Goal: Transaction & Acquisition: Purchase product/service

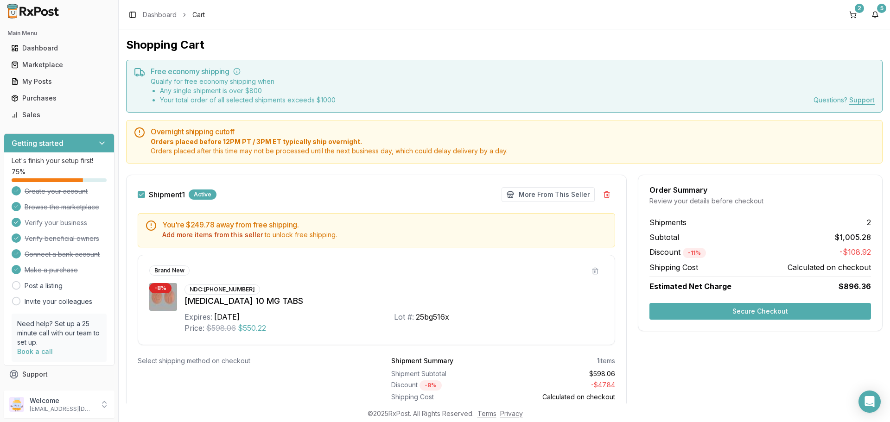
scroll to position [30, 0]
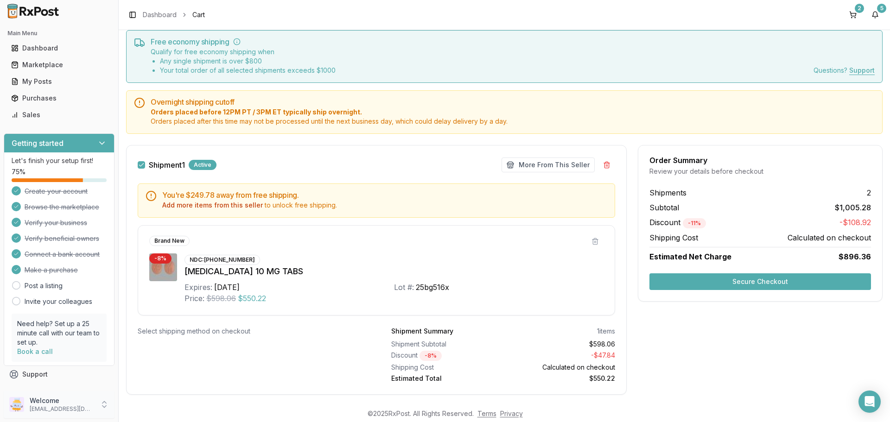
click at [104, 406] on icon at bounding box center [104, 404] width 9 height 9
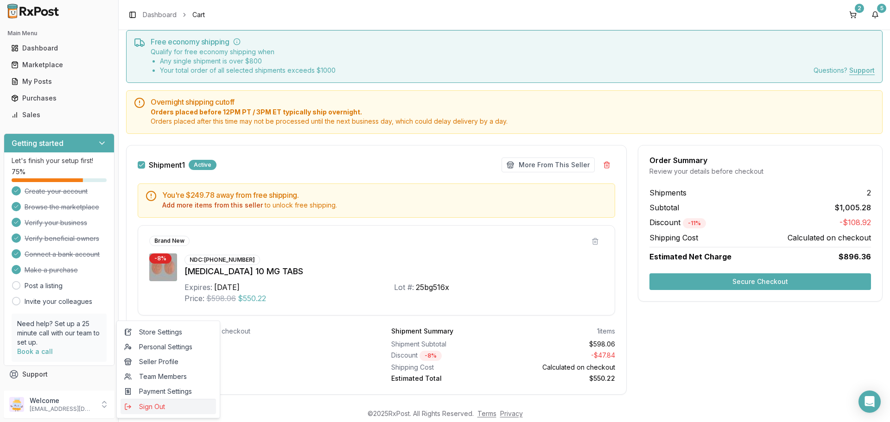
click at [150, 404] on span "Sign Out" at bounding box center [168, 406] width 88 height 9
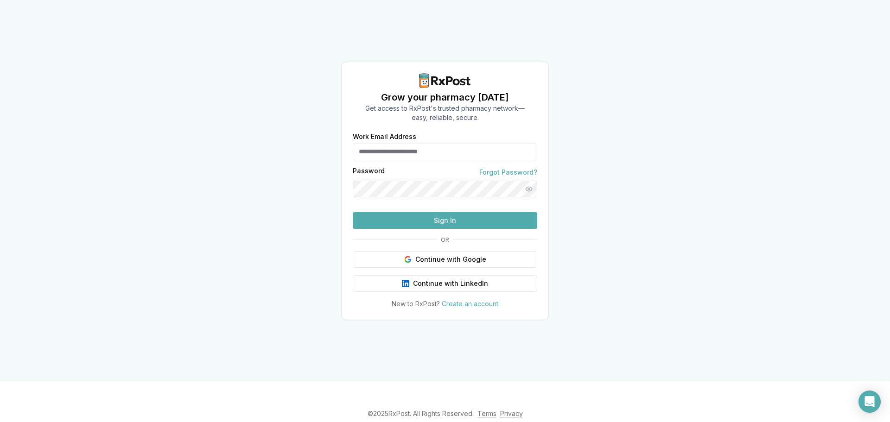
type input "**********"
click at [436, 229] on button "Sign In" at bounding box center [445, 220] width 184 height 17
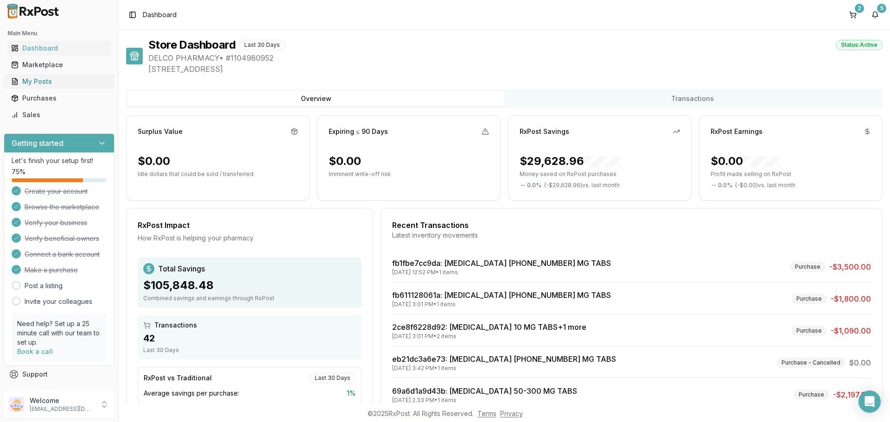
click at [44, 84] on div "My Posts" at bounding box center [59, 81] width 96 height 9
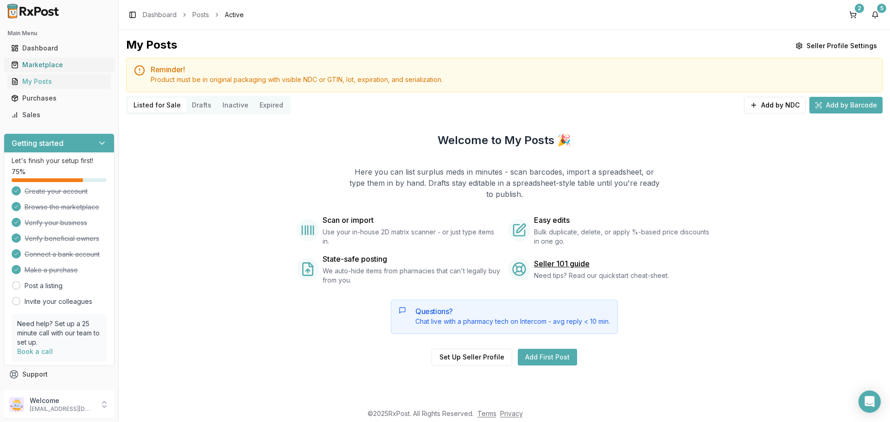
click at [32, 63] on div "Marketplace" at bounding box center [59, 64] width 96 height 9
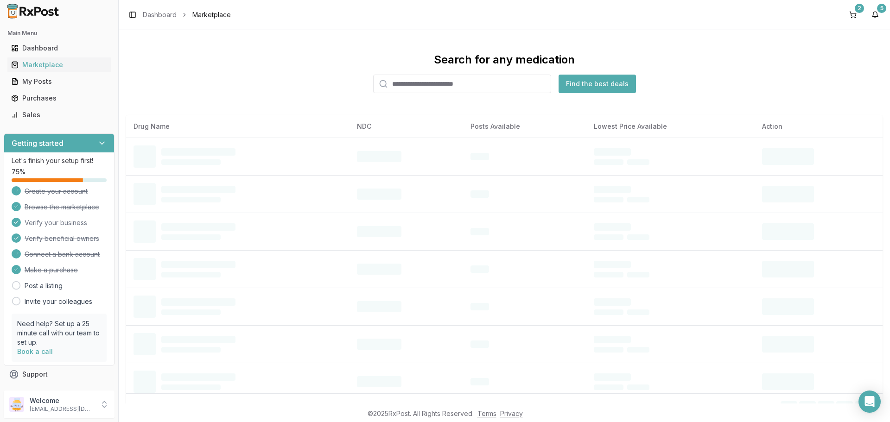
click at [425, 85] on input "search" at bounding box center [462, 84] width 178 height 19
type input "*******"
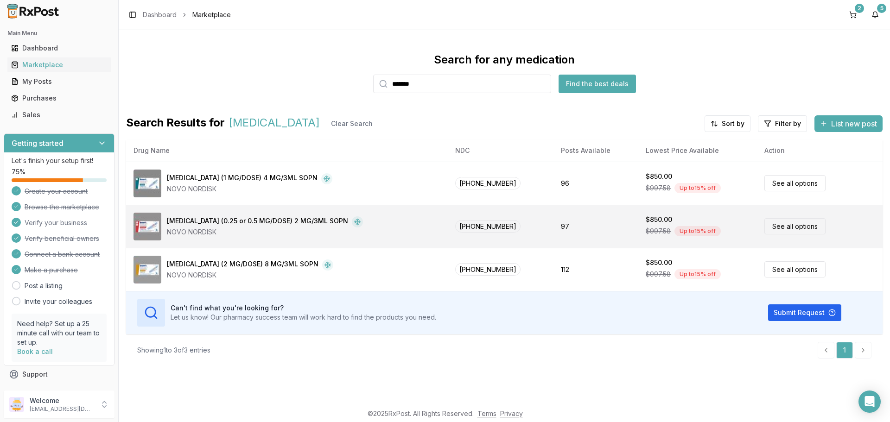
click at [780, 229] on link "See all options" at bounding box center [794, 226] width 61 height 16
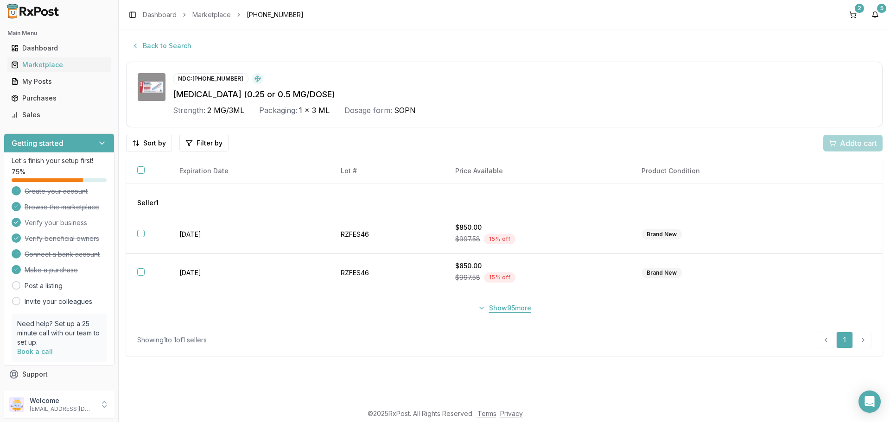
click at [485, 308] on button "Show 95 more" at bounding box center [504, 308] width 64 height 17
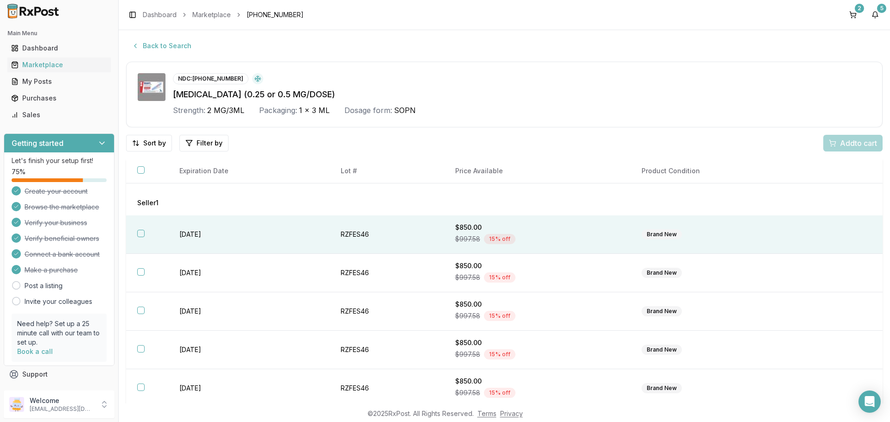
drag, startPoint x: 143, startPoint y: 235, endPoint x: 128, endPoint y: 261, distance: 30.7
click at [141, 237] on button "button" at bounding box center [140, 233] width 7 height 7
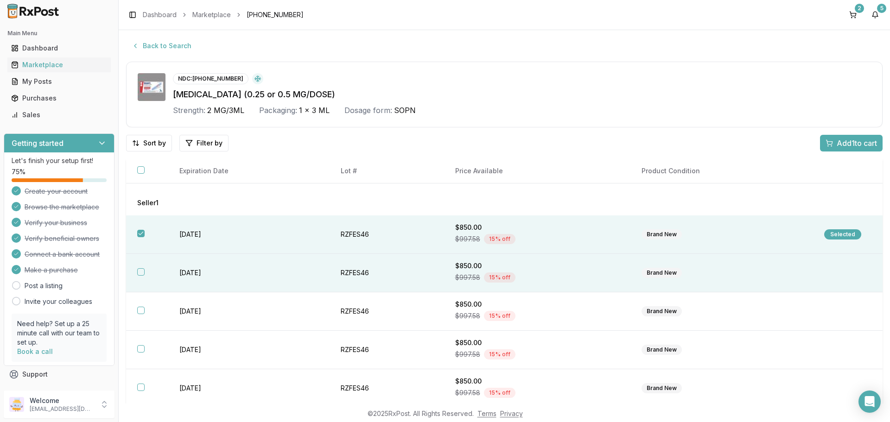
click at [134, 268] on th at bounding box center [147, 273] width 42 height 38
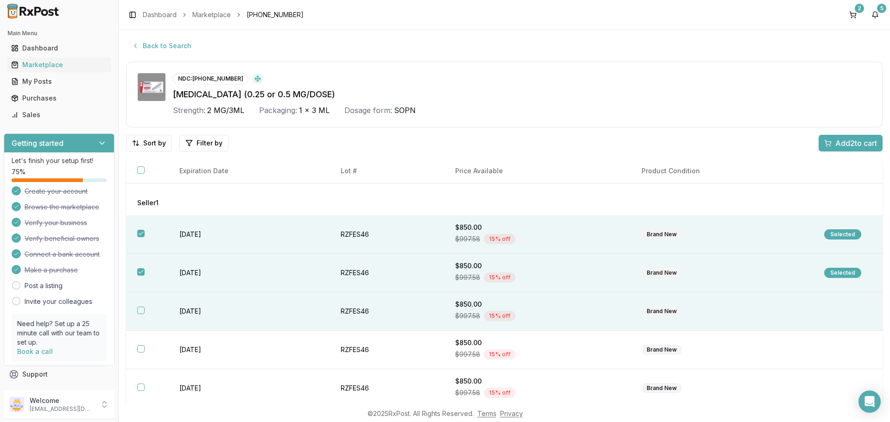
click at [140, 313] on button "button" at bounding box center [140, 310] width 7 height 7
click at [835, 147] on span "Add 3 to cart" at bounding box center [856, 143] width 42 height 11
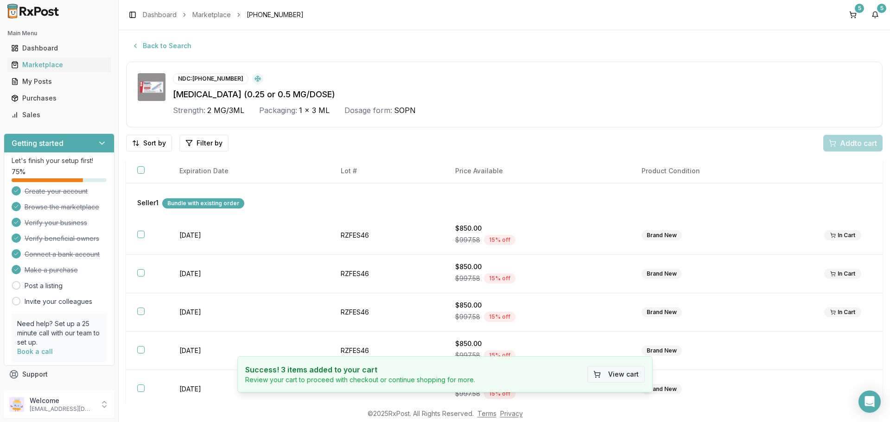
click at [603, 375] on button "View cart" at bounding box center [615, 374] width 57 height 17
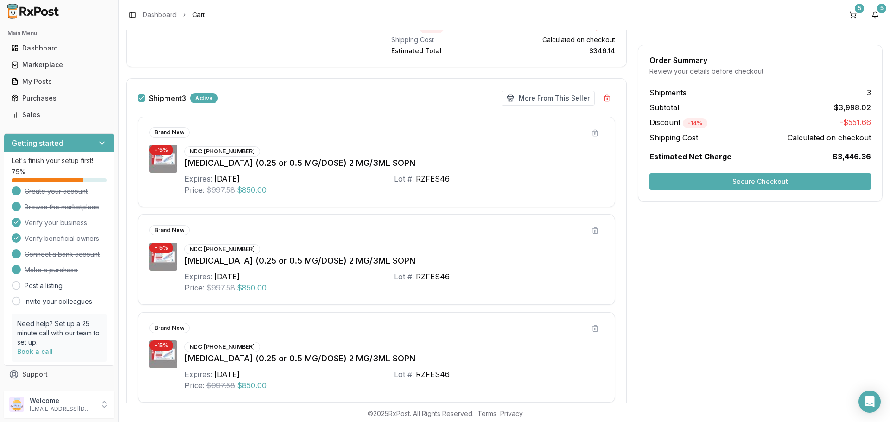
scroll to position [603, 0]
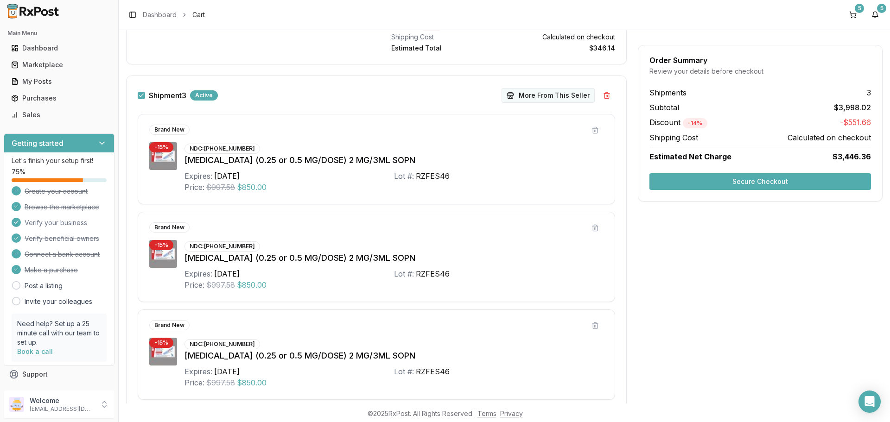
click at [545, 95] on button "More From This Seller" at bounding box center [548, 95] width 93 height 15
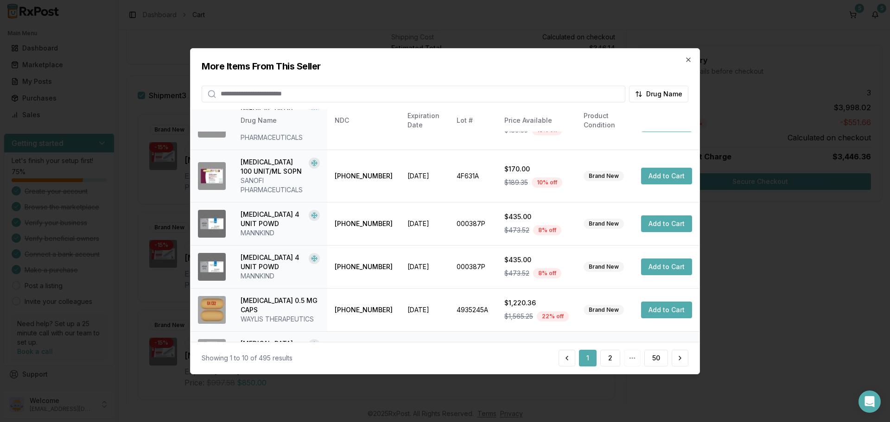
scroll to position [258, 0]
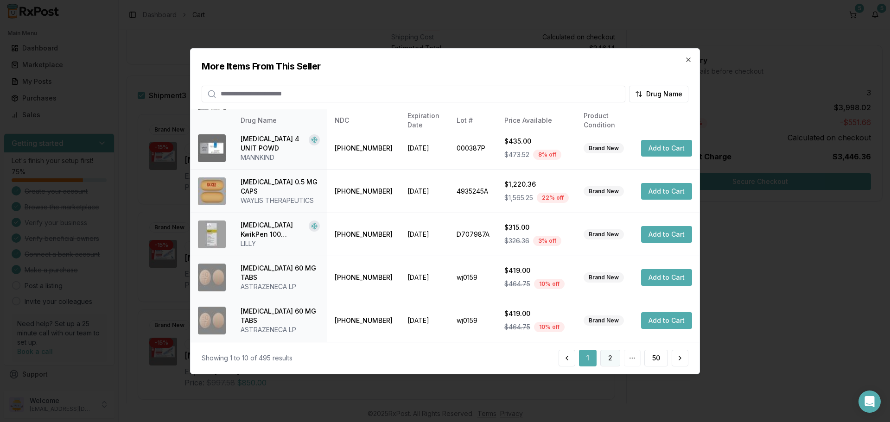
click at [609, 361] on button "2" at bounding box center [610, 358] width 20 height 17
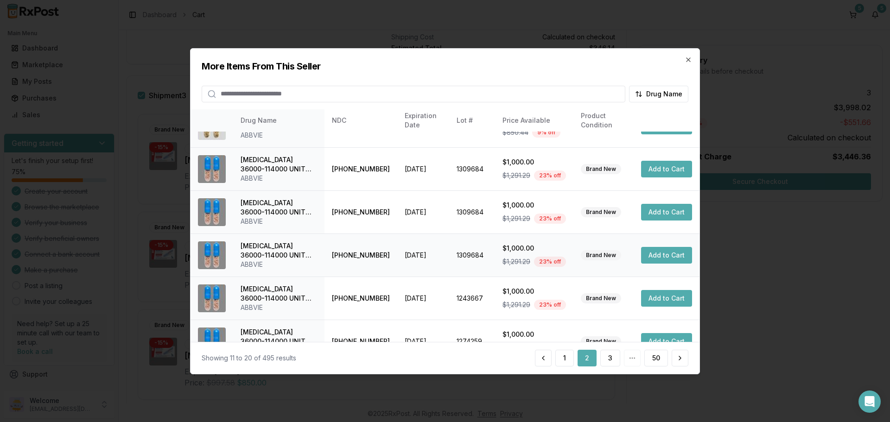
scroll to position [221, 0]
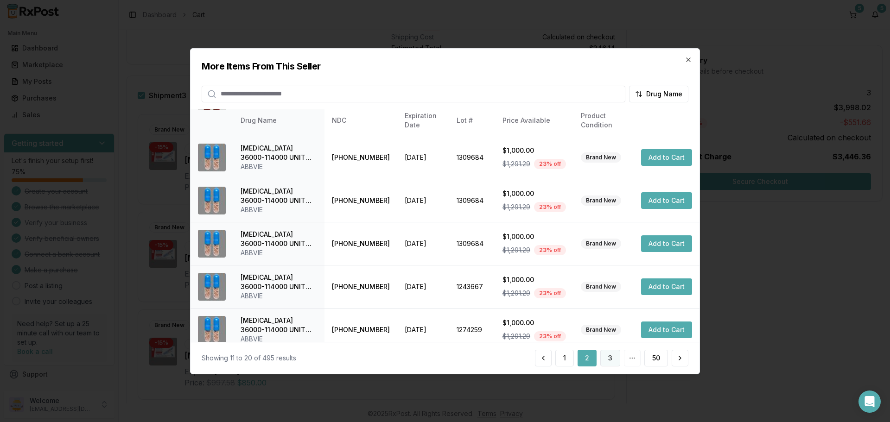
click at [608, 362] on button "3" at bounding box center [610, 358] width 20 height 17
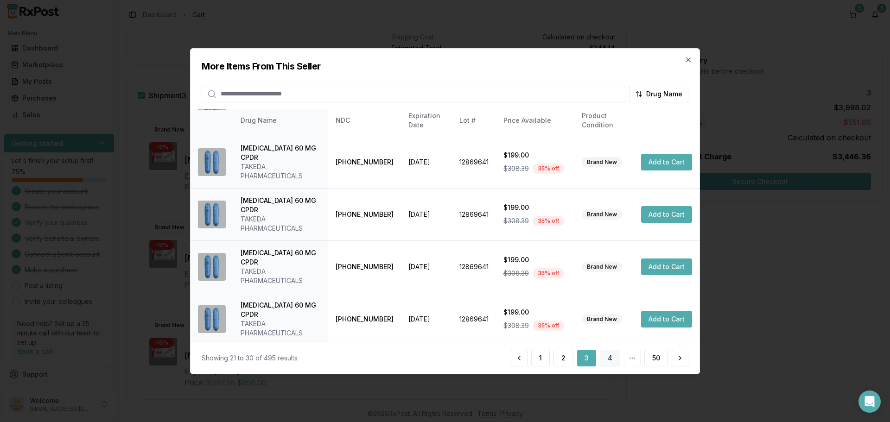
click at [606, 360] on button "4" at bounding box center [610, 358] width 20 height 17
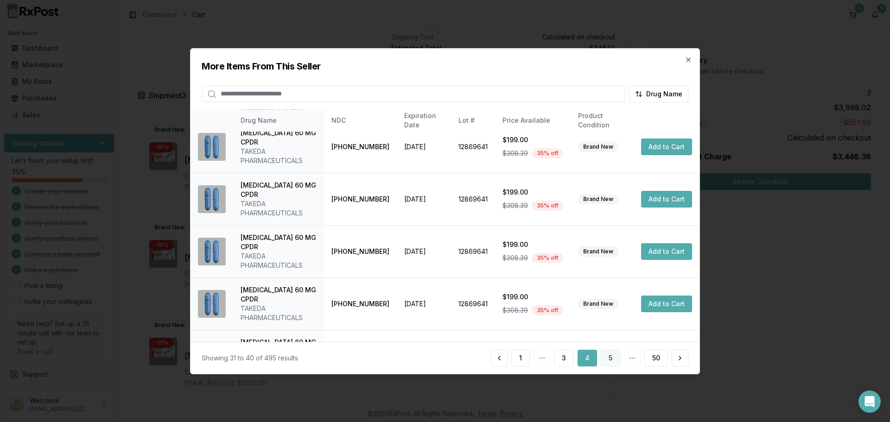
click at [613, 359] on button "5" at bounding box center [610, 358] width 19 height 17
click at [605, 359] on button "6" at bounding box center [610, 358] width 20 height 17
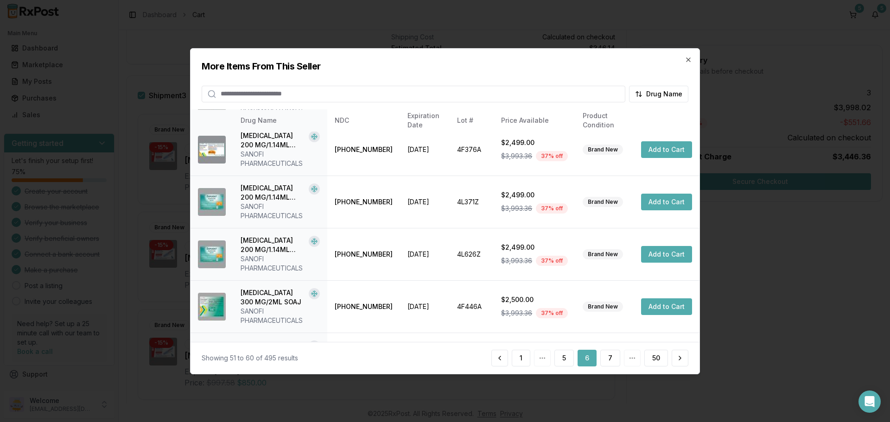
scroll to position [276, 0]
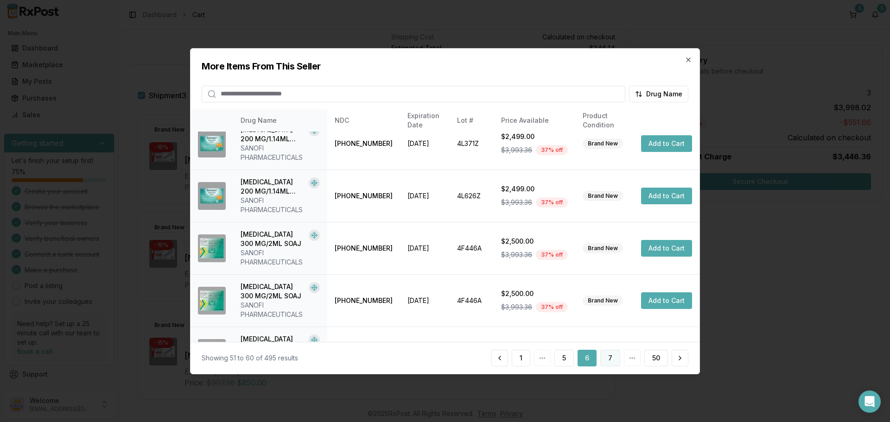
click at [608, 359] on button "7" at bounding box center [610, 358] width 20 height 17
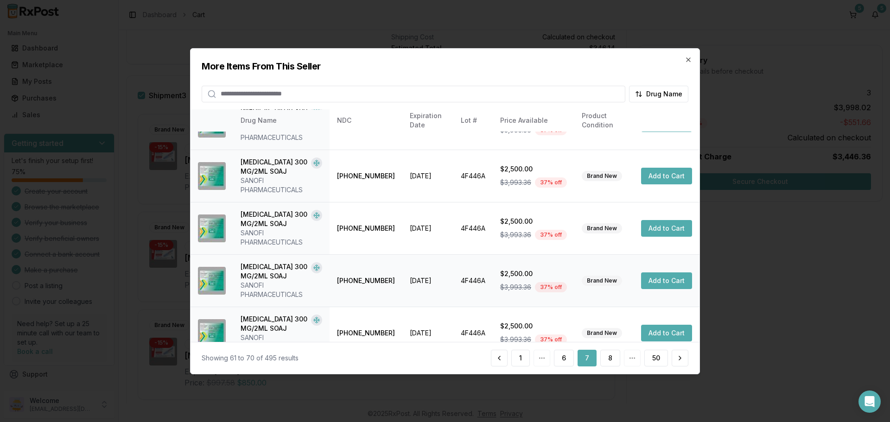
scroll to position [313, 0]
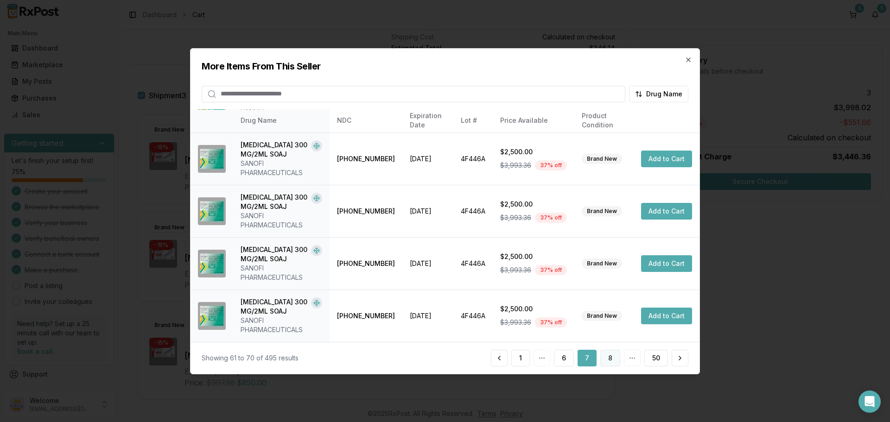
click at [609, 358] on button "8" at bounding box center [610, 358] width 20 height 17
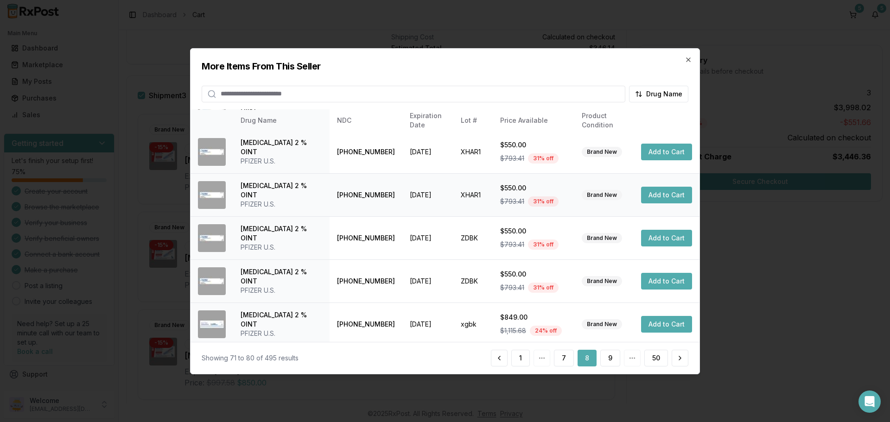
scroll to position [248, 0]
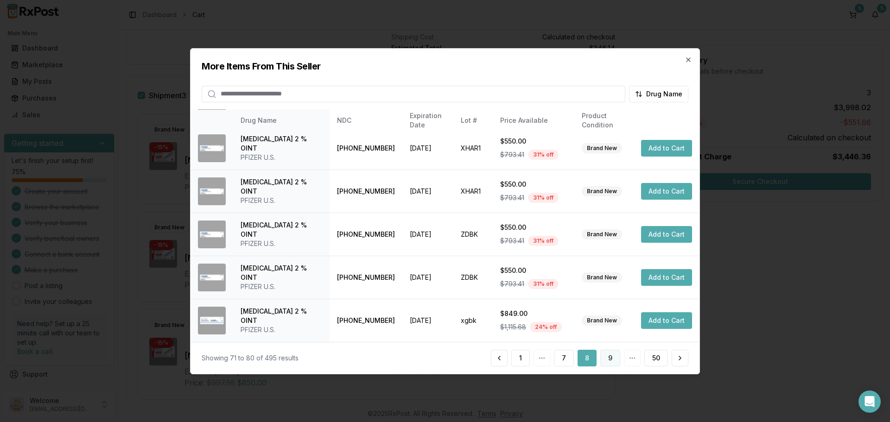
click at [605, 358] on button "9" at bounding box center [610, 358] width 20 height 17
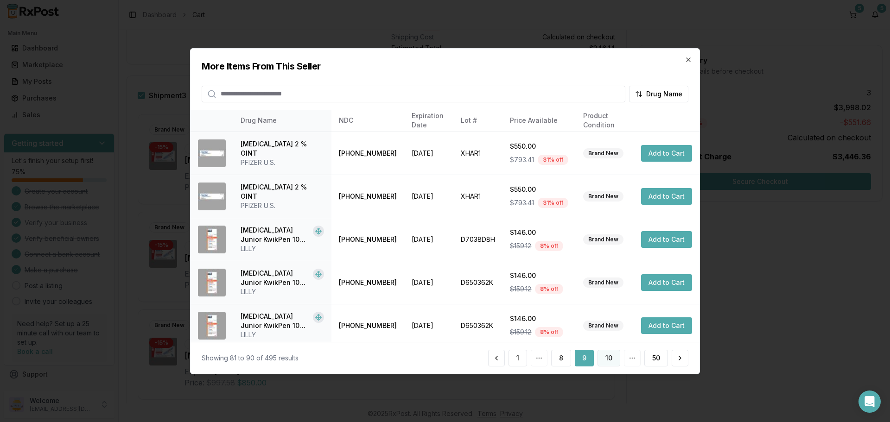
click at [611, 361] on button "10" at bounding box center [609, 358] width 23 height 17
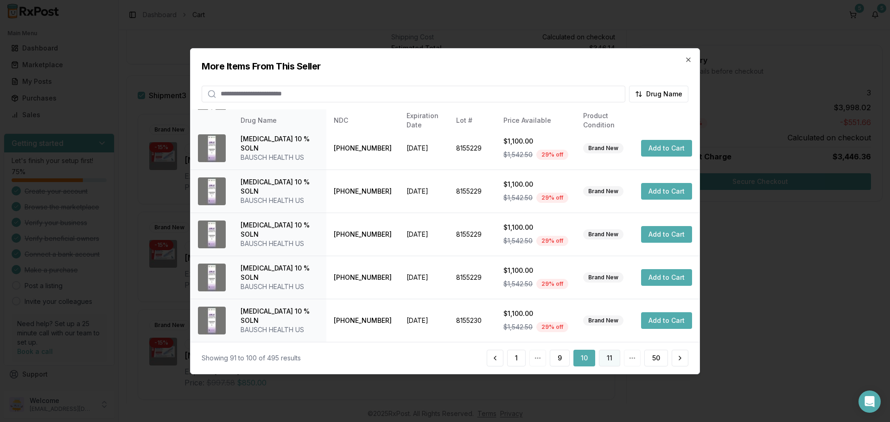
click at [609, 362] on button "11" at bounding box center [609, 358] width 21 height 17
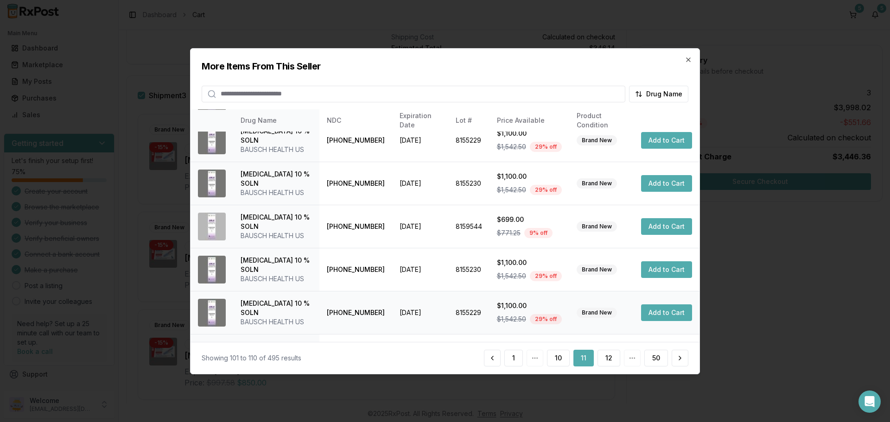
scroll to position [221, 0]
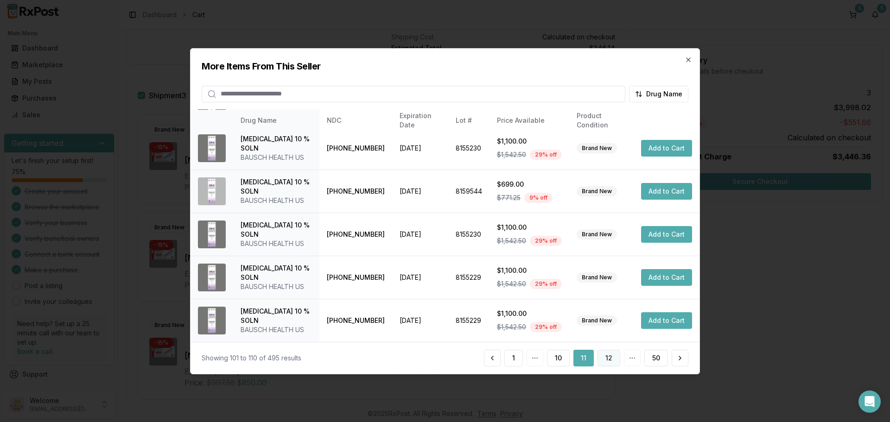
click at [612, 359] on button "12" at bounding box center [609, 358] width 23 height 17
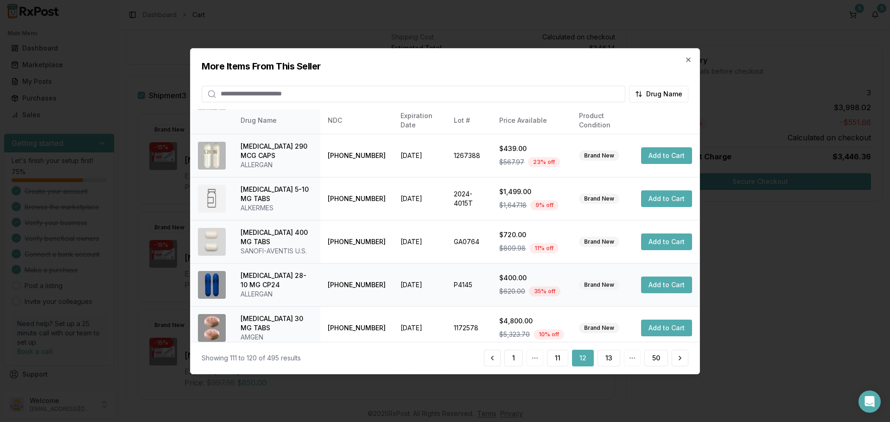
scroll to position [230, 0]
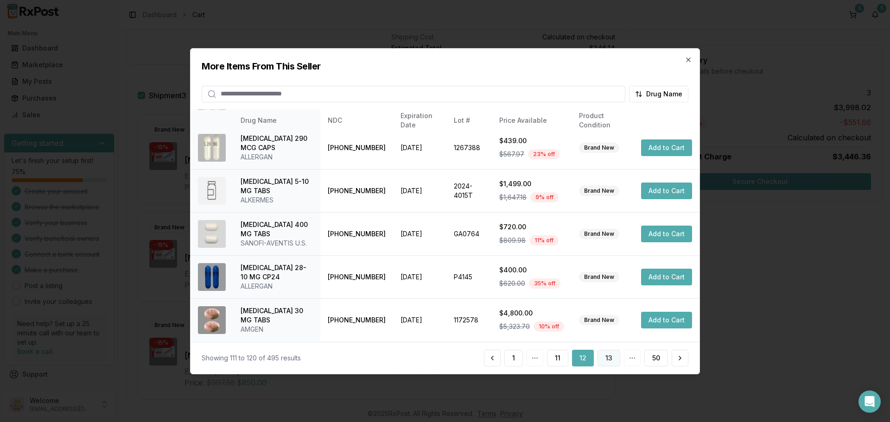
click at [606, 362] on button "13" at bounding box center [609, 358] width 23 height 17
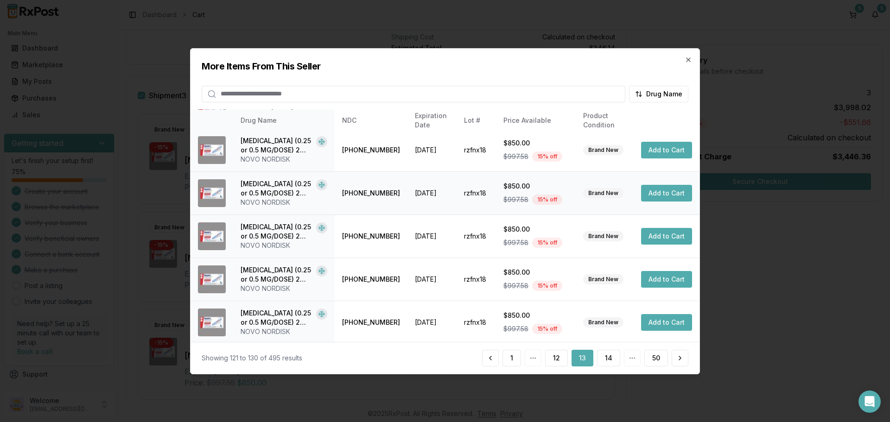
scroll to position [221, 0]
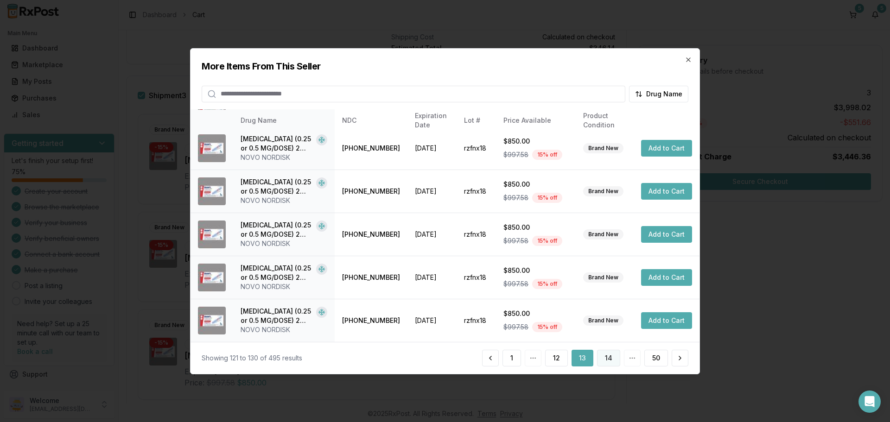
click at [616, 359] on button "14" at bounding box center [608, 358] width 23 height 17
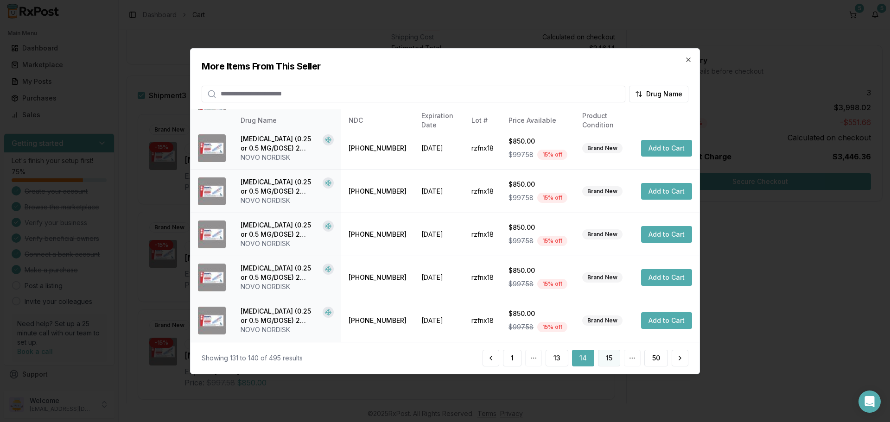
click at [607, 358] on button "15" at bounding box center [609, 358] width 22 height 17
click at [609, 361] on button "16" at bounding box center [609, 358] width 23 height 17
click at [604, 364] on button "17" at bounding box center [609, 358] width 23 height 17
click at [607, 362] on button "18" at bounding box center [609, 358] width 23 height 17
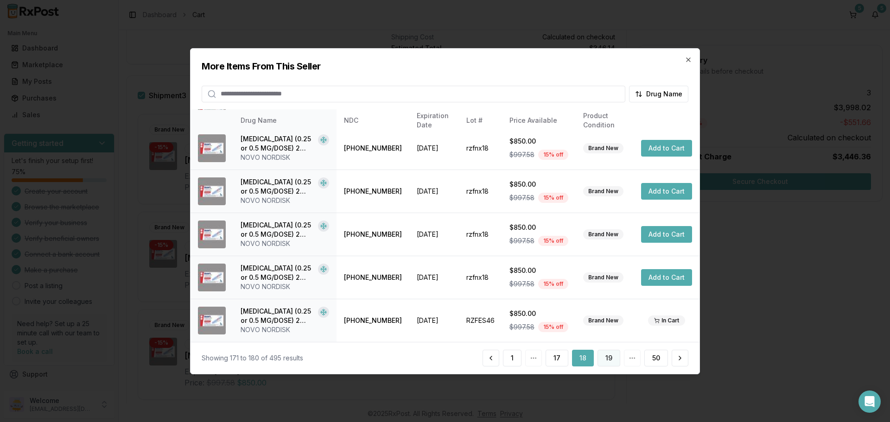
click at [604, 359] on button "19" at bounding box center [609, 358] width 23 height 17
click at [617, 361] on button "20" at bounding box center [608, 358] width 24 height 17
click at [613, 358] on button "21" at bounding box center [609, 358] width 23 height 17
click at [610, 366] on button "22" at bounding box center [608, 358] width 24 height 17
click at [607, 358] on button "23" at bounding box center [608, 358] width 24 height 17
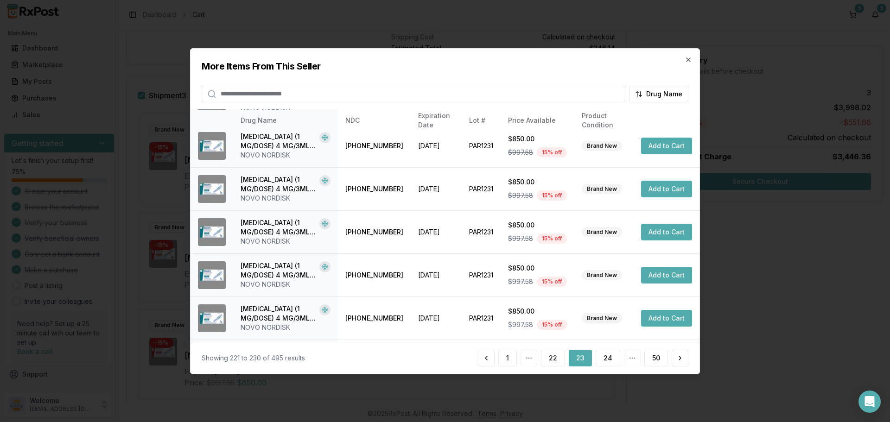
scroll to position [185, 0]
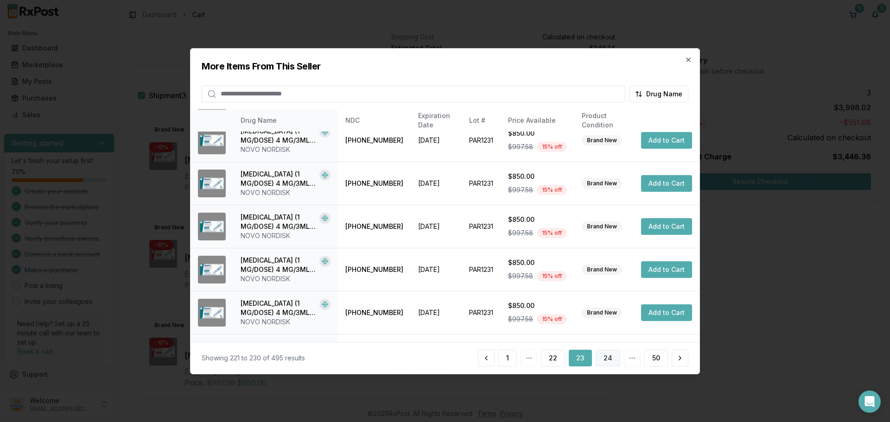
click at [607, 362] on button "24" at bounding box center [608, 358] width 25 height 17
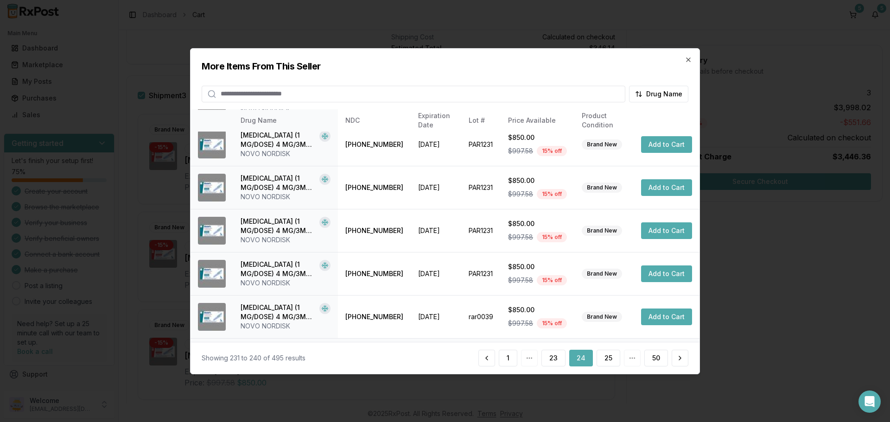
scroll to position [221, 0]
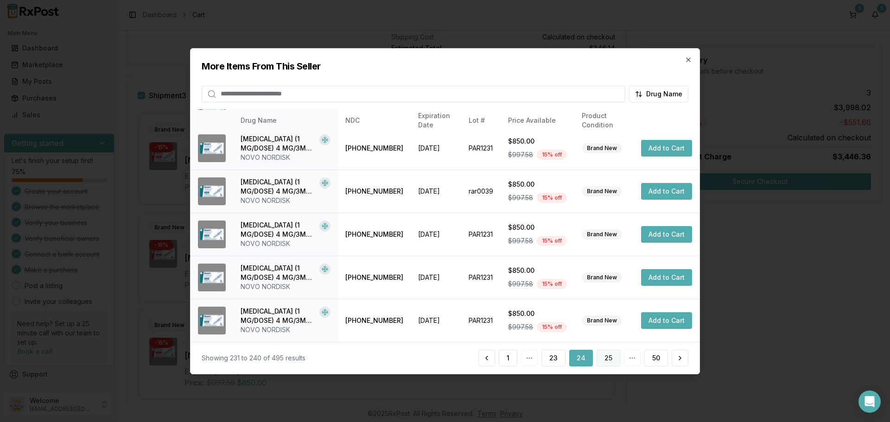
click at [610, 362] on button "25" at bounding box center [609, 358] width 24 height 17
click at [611, 358] on button "26" at bounding box center [608, 358] width 24 height 17
click at [605, 356] on button "27" at bounding box center [608, 358] width 24 height 17
click at [610, 366] on button "28" at bounding box center [608, 358] width 24 height 17
click at [608, 357] on button "29" at bounding box center [608, 358] width 24 height 17
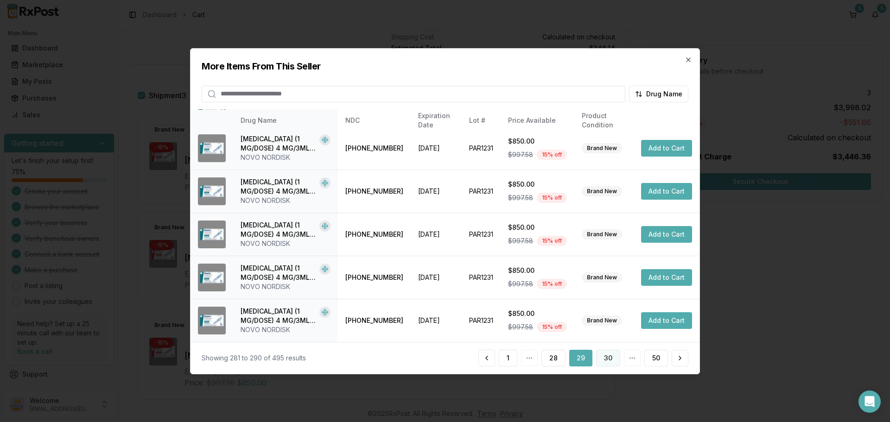
click at [607, 359] on button "30" at bounding box center [608, 358] width 24 height 17
click at [616, 356] on button "31" at bounding box center [609, 358] width 23 height 17
click at [604, 357] on button "32" at bounding box center [608, 358] width 24 height 17
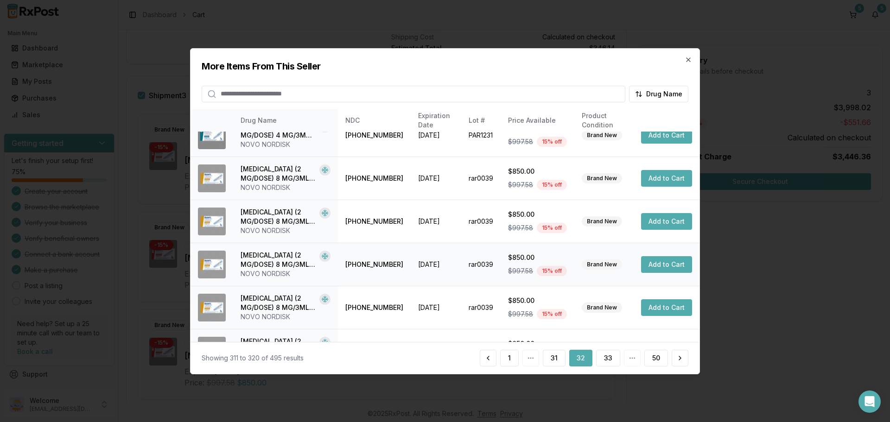
scroll to position [174, 0]
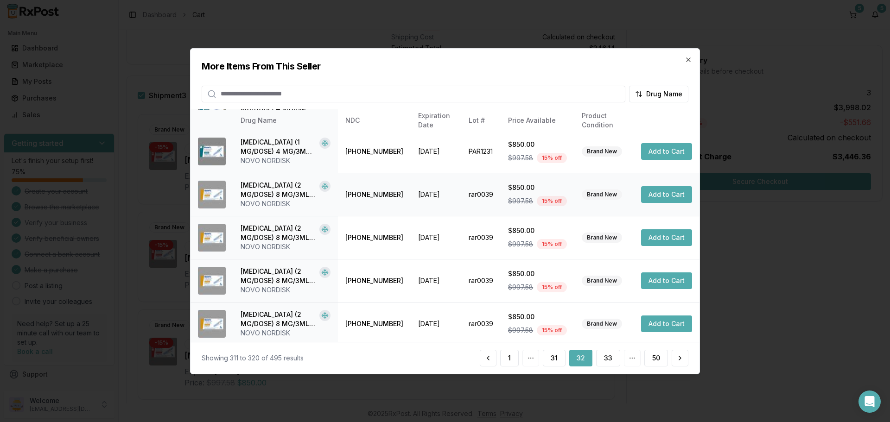
click at [657, 198] on button "Add to Cart" at bounding box center [666, 194] width 51 height 17
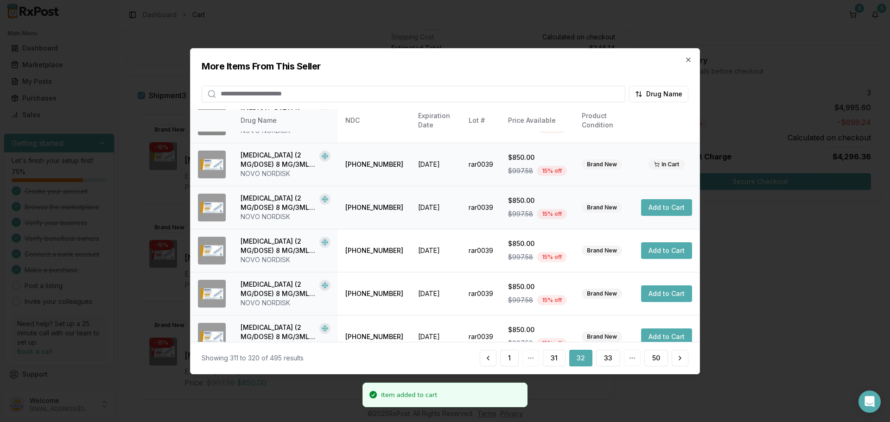
scroll to position [221, 0]
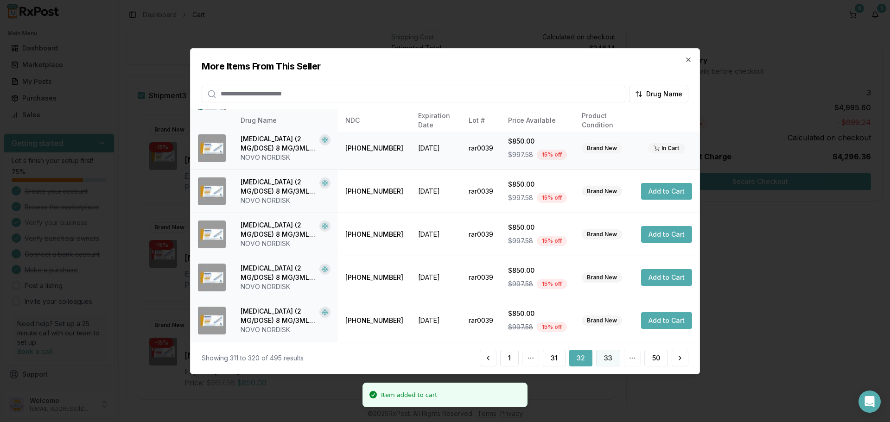
click at [602, 359] on button "33" at bounding box center [608, 358] width 24 height 17
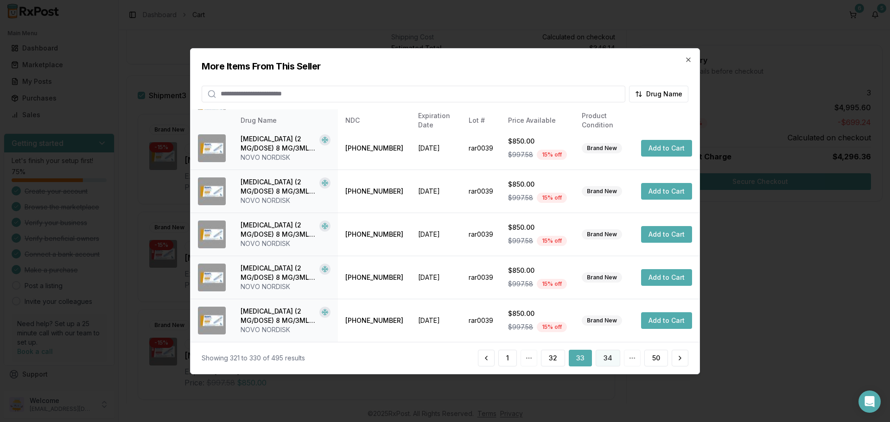
click at [610, 359] on button "34" at bounding box center [608, 358] width 25 height 17
click at [610, 360] on button "35" at bounding box center [609, 358] width 24 height 17
click at [610, 358] on button "36" at bounding box center [608, 358] width 24 height 17
click at [613, 357] on button "37" at bounding box center [608, 358] width 24 height 17
click at [613, 362] on button "38" at bounding box center [608, 358] width 24 height 17
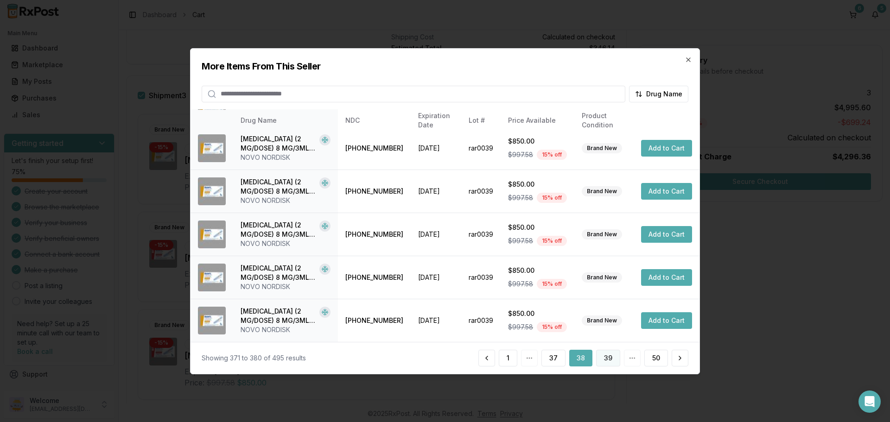
click at [611, 363] on button "39" at bounding box center [608, 358] width 24 height 17
click at [605, 362] on button "40" at bounding box center [608, 358] width 25 height 17
click at [612, 359] on button "41" at bounding box center [608, 358] width 23 height 17
click at [616, 359] on button "42" at bounding box center [608, 358] width 25 height 17
click at [612, 357] on button "43" at bounding box center [608, 358] width 25 height 17
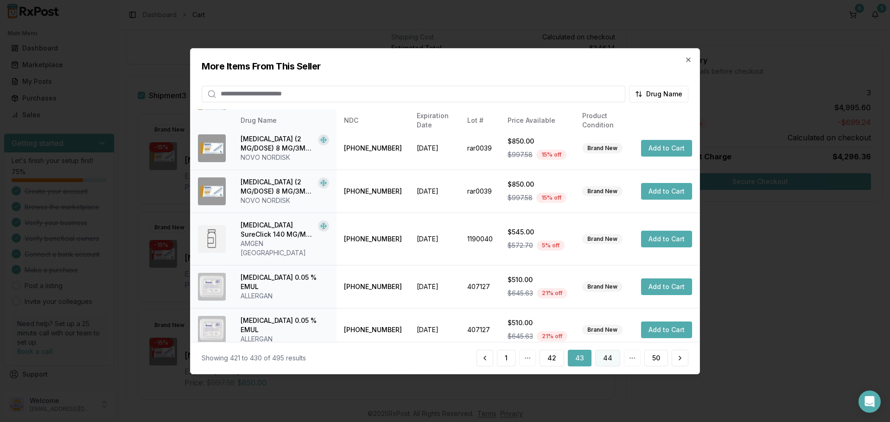
click at [606, 360] on button "44" at bounding box center [607, 358] width 25 height 17
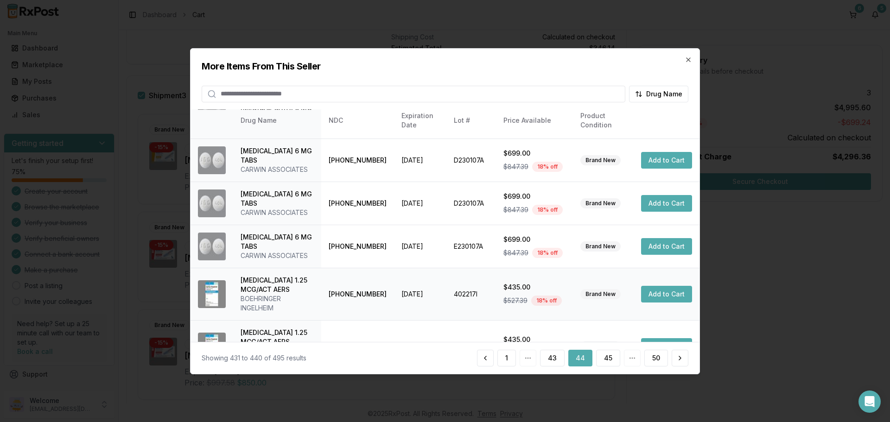
scroll to position [239, 0]
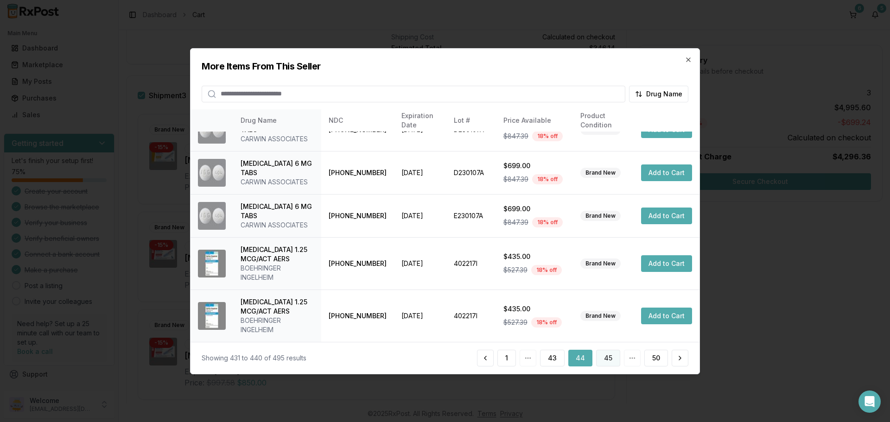
click at [607, 362] on button "45" at bounding box center [608, 358] width 24 height 17
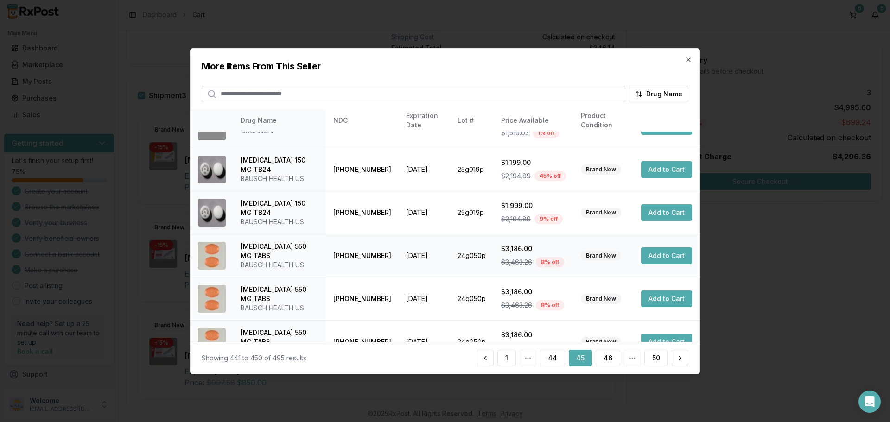
scroll to position [230, 0]
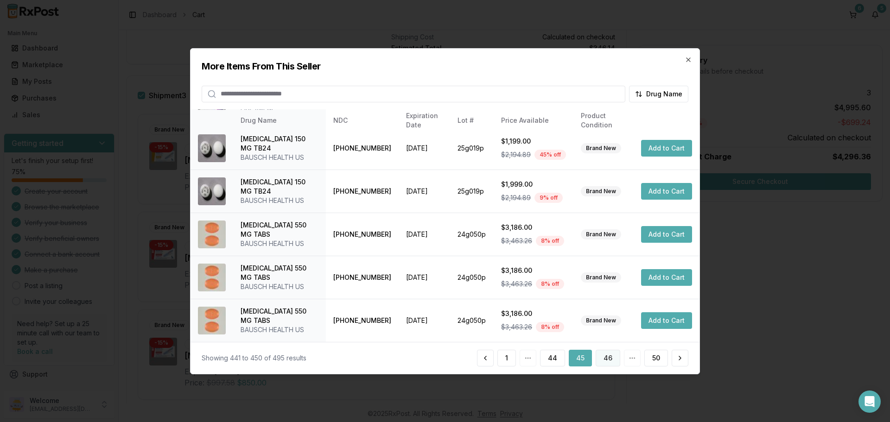
click at [607, 358] on button "46" at bounding box center [608, 358] width 25 height 17
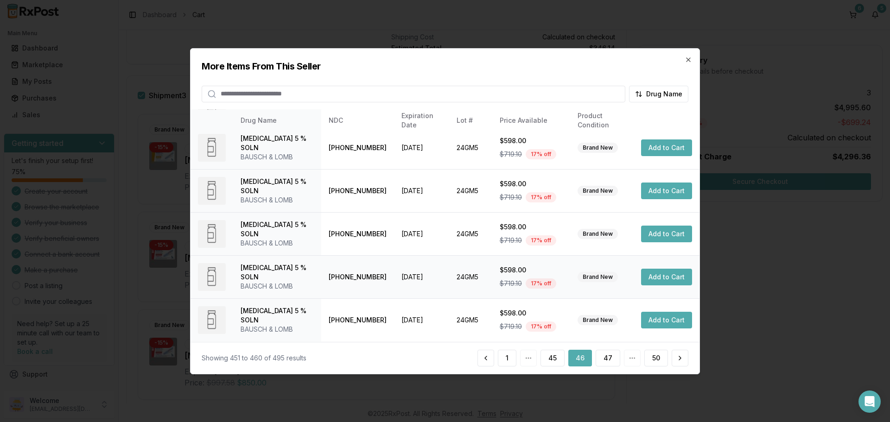
scroll to position [258, 0]
click at [606, 357] on button "47" at bounding box center [608, 358] width 25 height 17
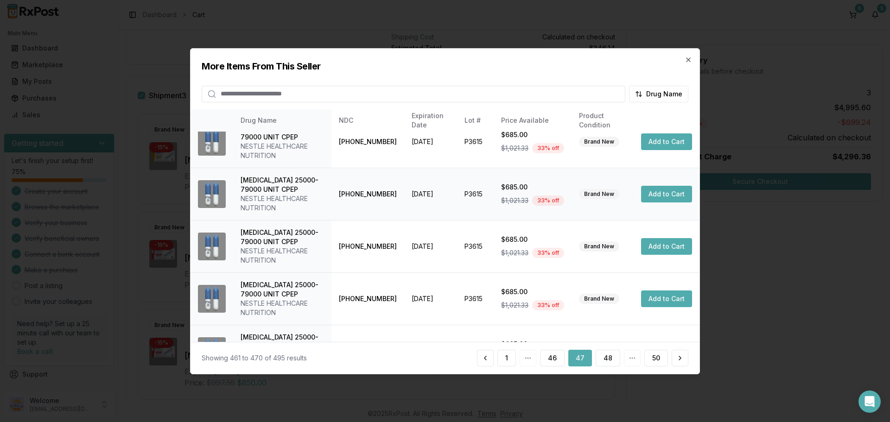
scroll to position [267, 0]
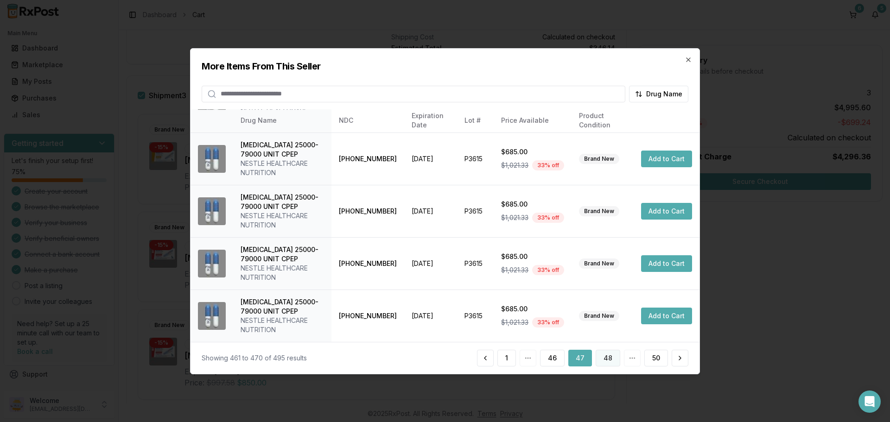
click at [604, 359] on button "48" at bounding box center [608, 358] width 25 height 17
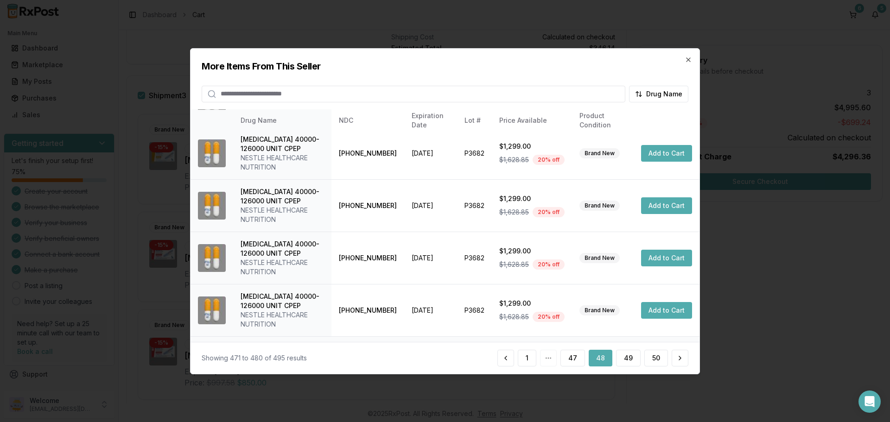
scroll to position [313, 0]
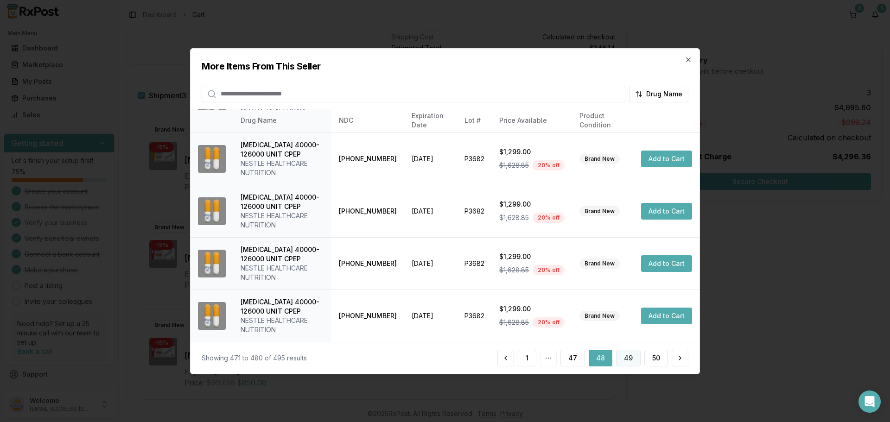
click at [637, 361] on button "49" at bounding box center [628, 358] width 25 height 17
click at [655, 356] on button "50" at bounding box center [656, 358] width 24 height 17
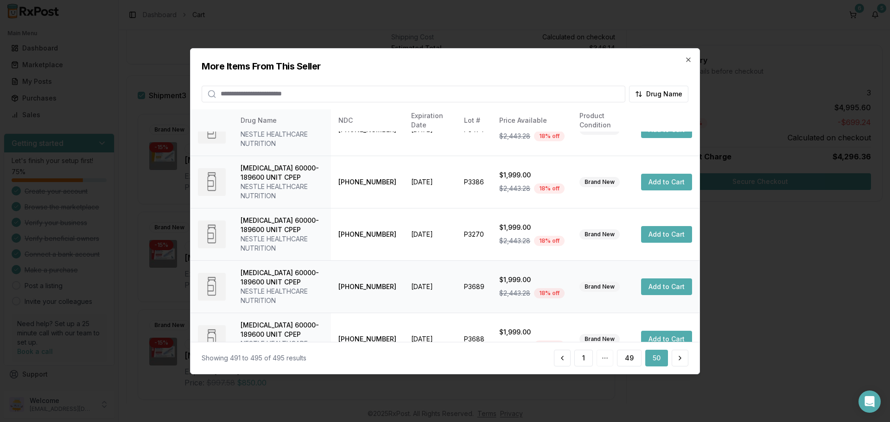
scroll to position [51, 0]
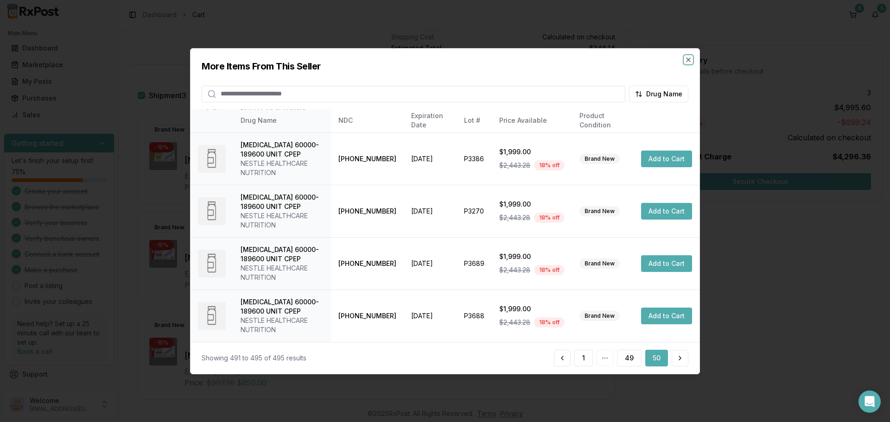
click at [686, 61] on icon "button" at bounding box center [688, 59] width 7 height 7
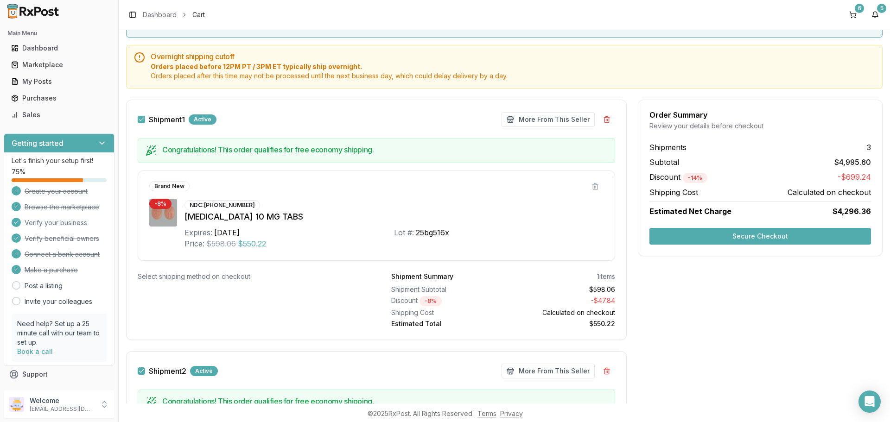
scroll to position [0, 0]
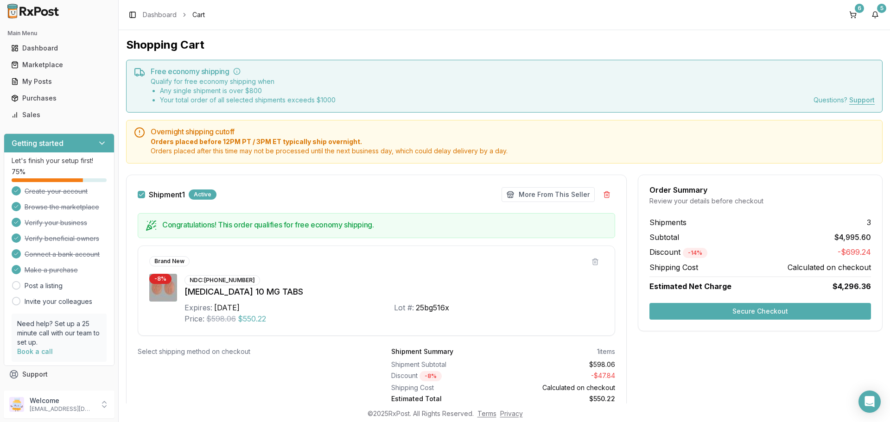
click at [140, 195] on button "Shipment 1" at bounding box center [141, 194] width 7 height 7
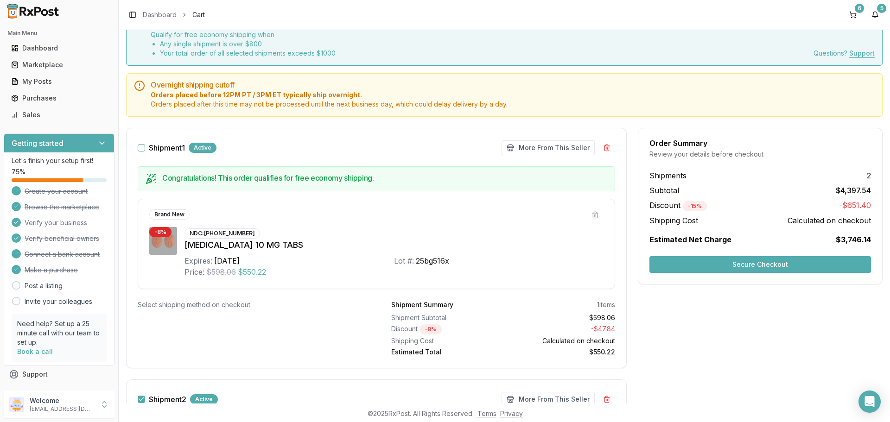
scroll to position [139, 0]
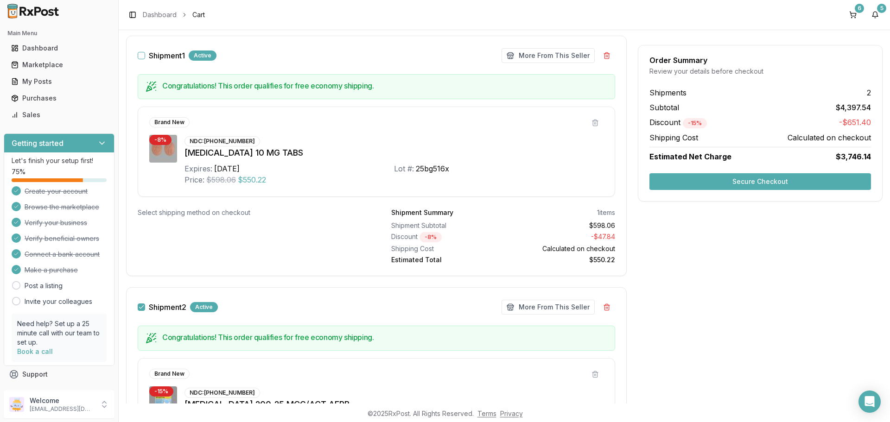
click at [718, 185] on button "Secure Checkout" at bounding box center [760, 181] width 222 height 17
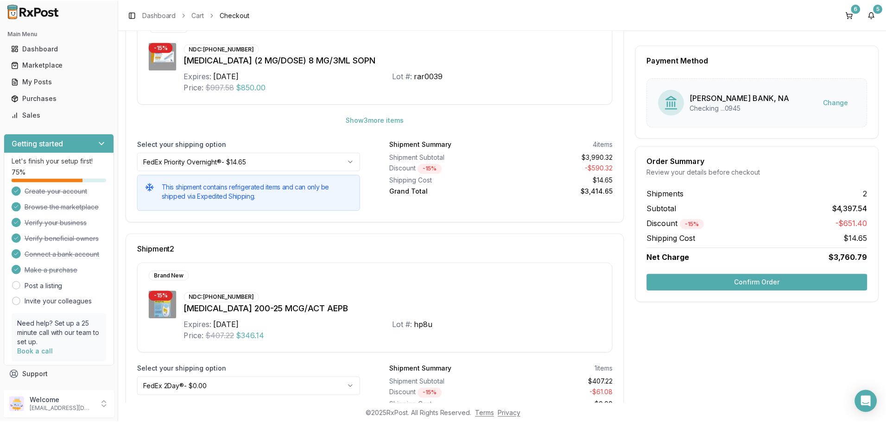
scroll to position [229, 0]
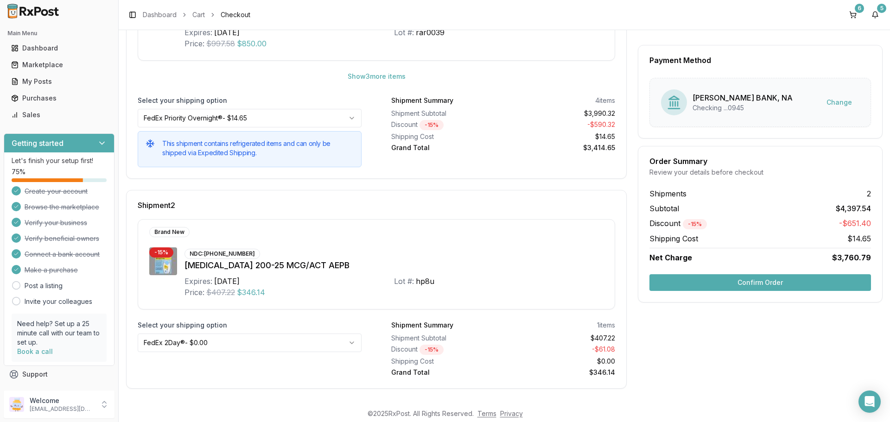
click at [723, 282] on button "Confirm Order" at bounding box center [760, 282] width 222 height 17
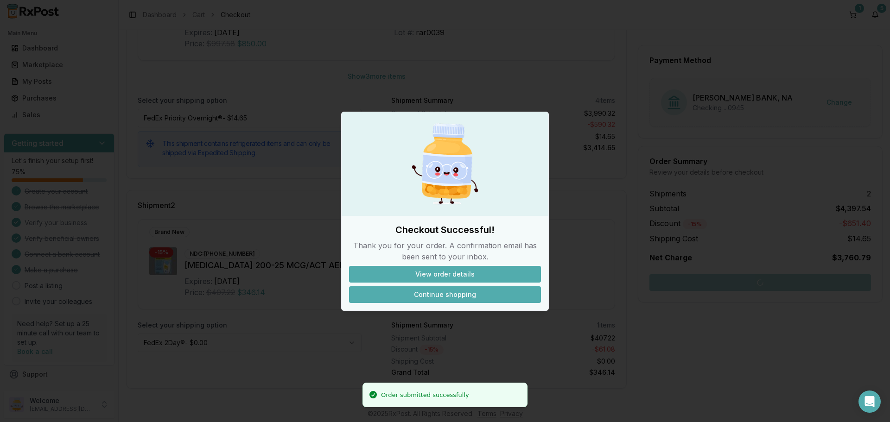
click at [425, 294] on button "Continue shopping" at bounding box center [445, 294] width 192 height 17
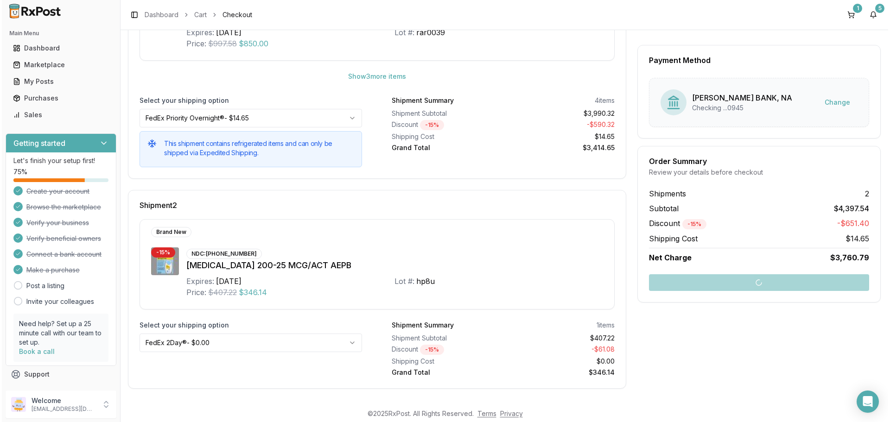
scroll to position [42, 0]
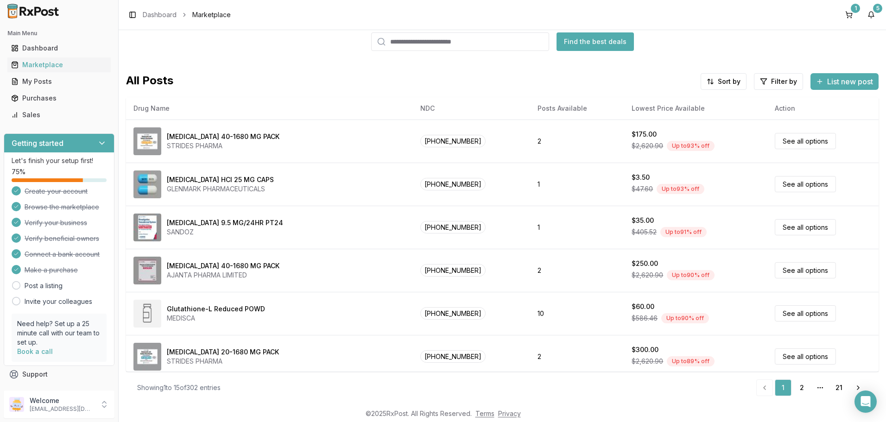
click at [423, 43] on input "search" at bounding box center [460, 41] width 178 height 19
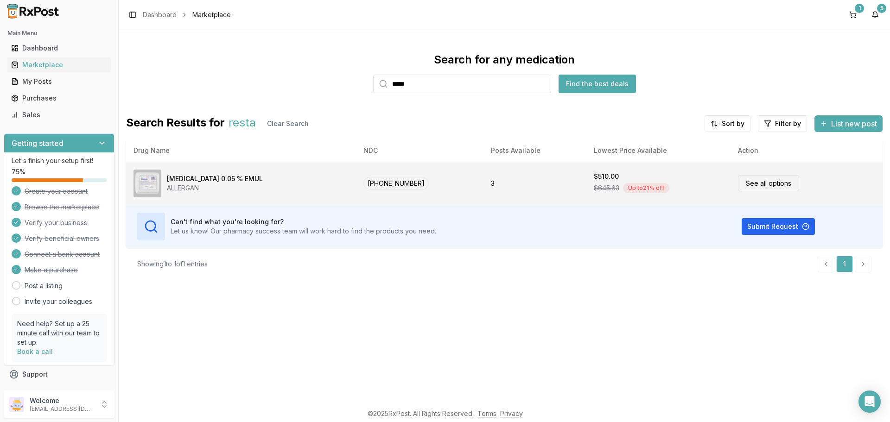
type input "*****"
click at [755, 191] on td "See all options" at bounding box center [807, 183] width 152 height 43
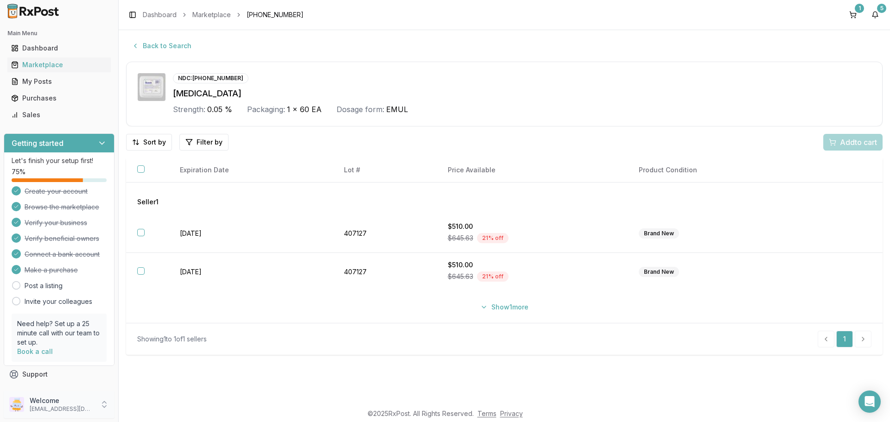
click at [103, 408] on icon at bounding box center [104, 404] width 9 height 9
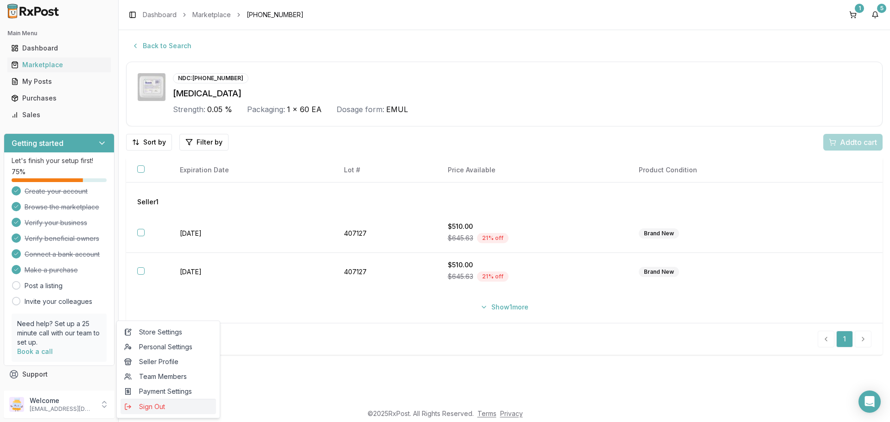
click at [164, 411] on span "Sign Out" at bounding box center [168, 406] width 88 height 9
